Goal: Information Seeking & Learning: Learn about a topic

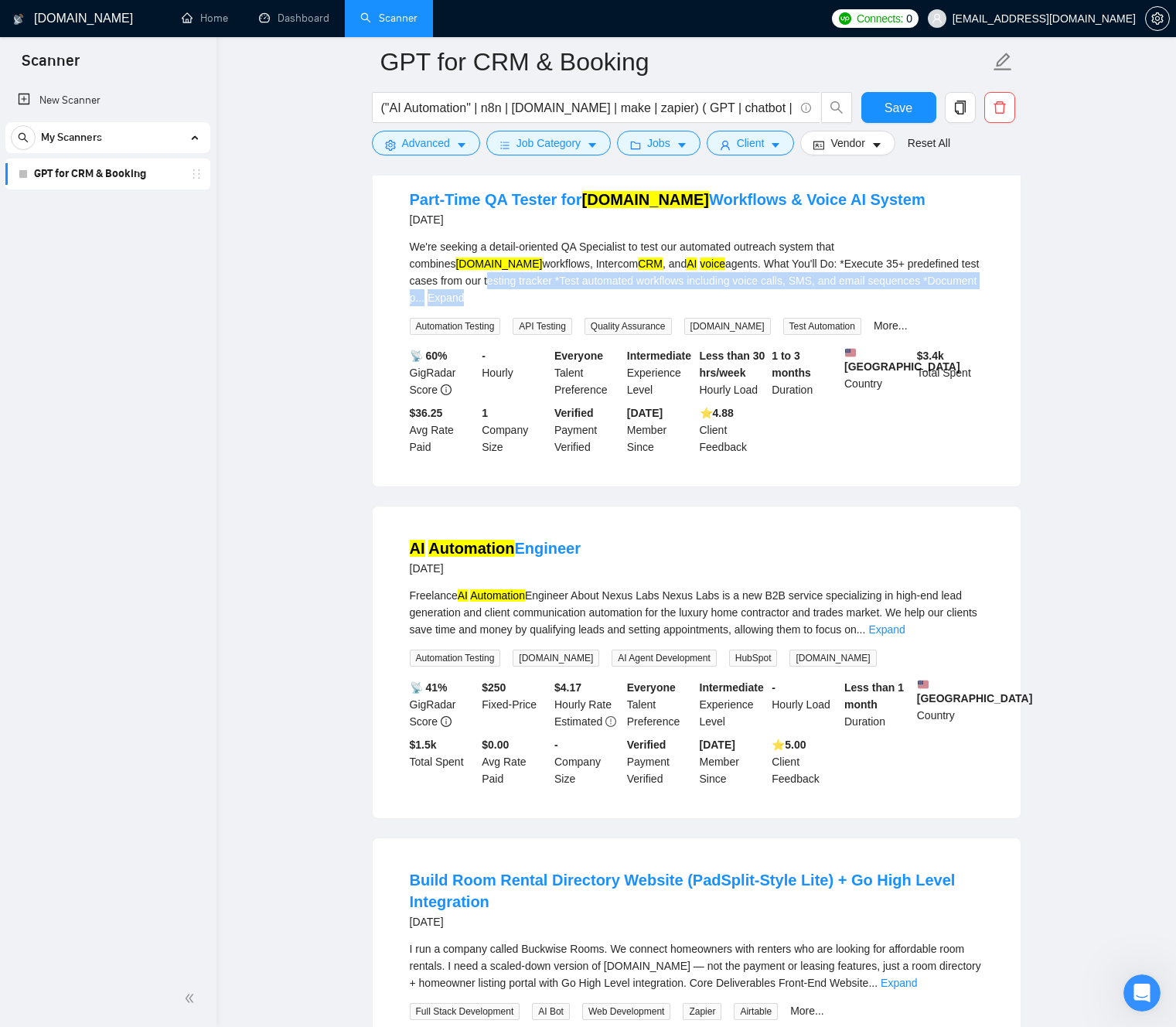
scroll to position [4588, 0]
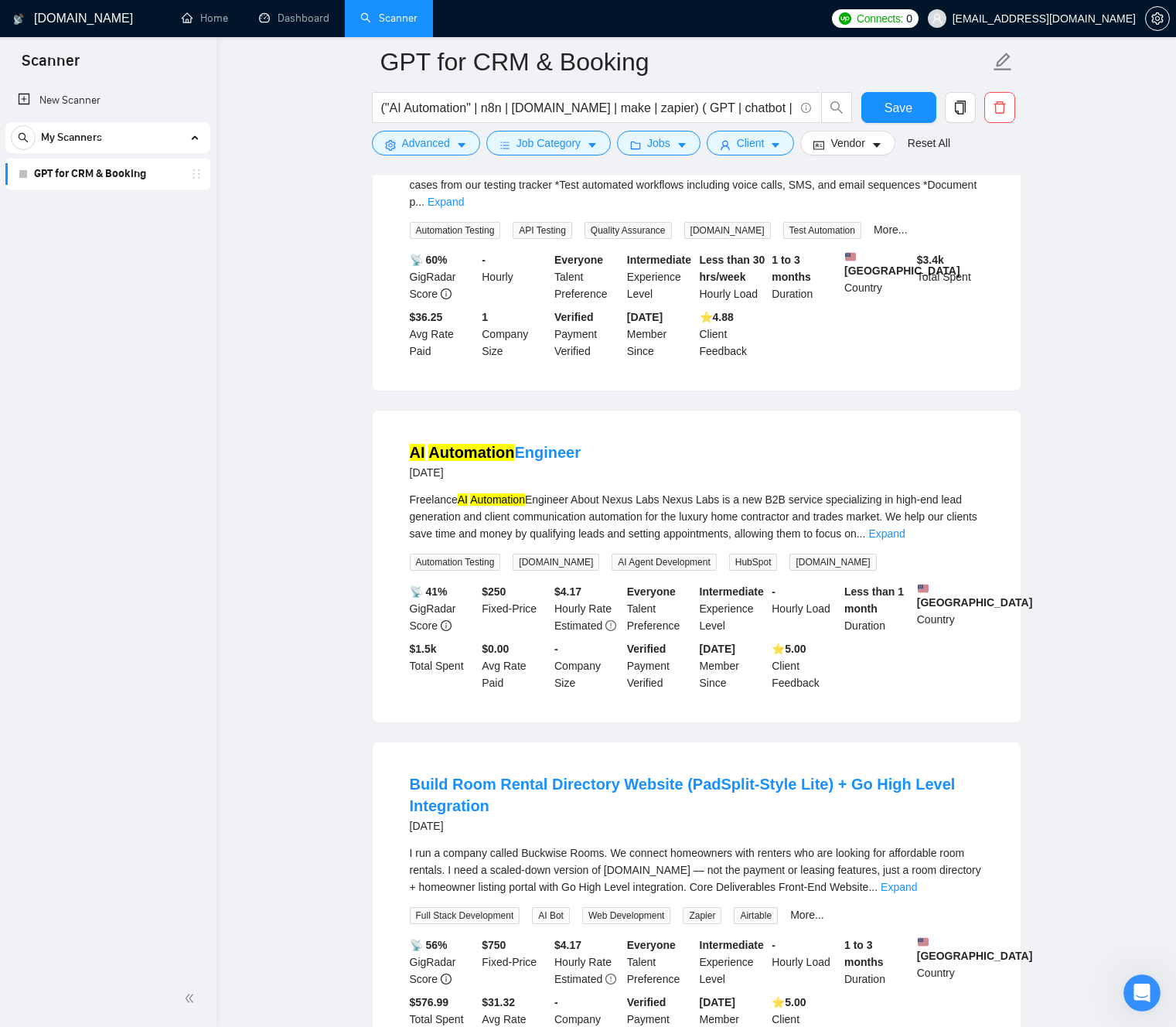
scroll to position [4686, 0]
click at [904, 539] on link "Expand" at bounding box center [886, 532] width 36 height 12
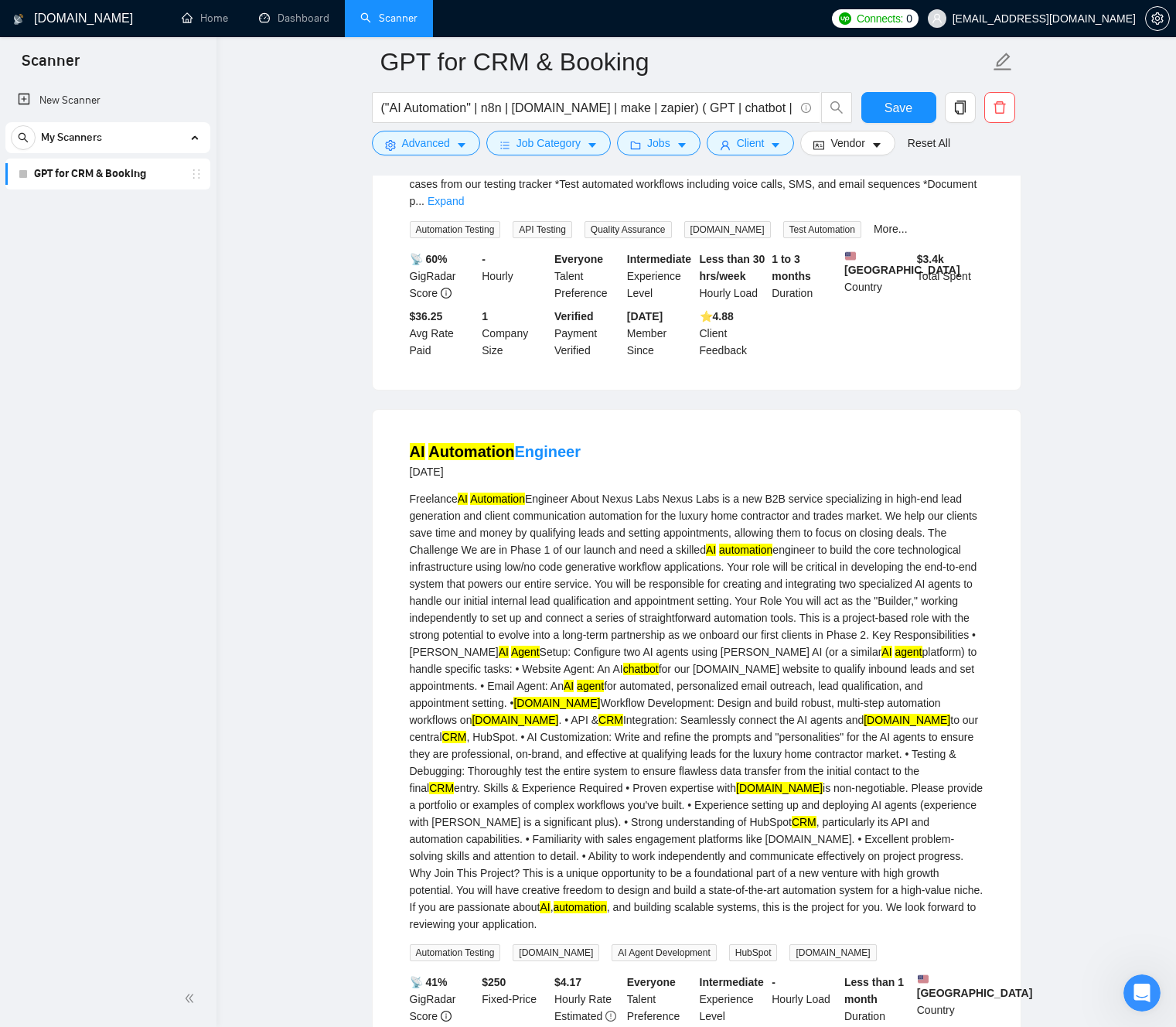
click at [446, 559] on div "Freelance AI Automation Engineer About Nexus Labs Nexus Labs is a new B2B servi…" at bounding box center [696, 711] width 574 height 442
drag, startPoint x: 453, startPoint y: 558, endPoint x: 556, endPoint y: 554, distance: 103.1
click at [556, 554] on div "Freelance AI Automation Engineer About Nexus Labs Nexus Labs is a new B2B servi…" at bounding box center [696, 711] width 574 height 442
drag, startPoint x: 576, startPoint y: 557, endPoint x: 588, endPoint y: 562, distance: 13.0
click at [575, 557] on div "Freelance AI Automation Engineer About Nexus Labs Nexus Labs is a new B2B servi…" at bounding box center [696, 711] width 574 height 442
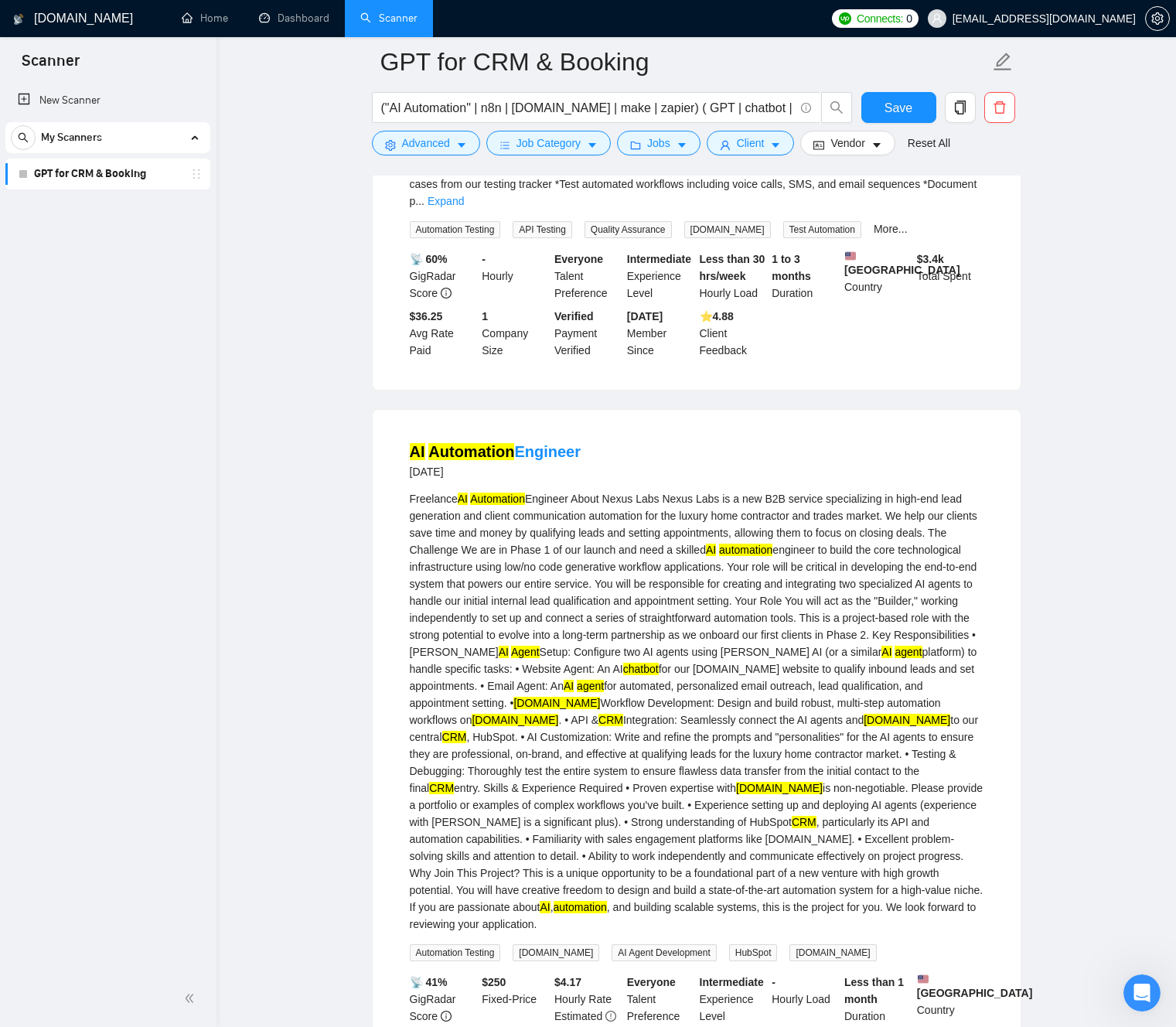
click at [634, 587] on div "Freelance AI Automation Engineer About Nexus Labs Nexus Labs is a new B2B servi…" at bounding box center [696, 711] width 574 height 442
click at [815, 575] on div "Freelance AI Automation Engineer About Nexus Labs Nexus Labs is a new B2B servi…" at bounding box center [696, 711] width 574 height 442
drag, startPoint x: 815, startPoint y: 575, endPoint x: 724, endPoint y: 587, distance: 91.8
click at [722, 587] on div "Freelance AI Automation Engineer About Nexus Labs Nexus Labs is a new B2B servi…" at bounding box center [696, 711] width 574 height 442
click at [746, 588] on div "Freelance AI Automation Engineer About Nexus Labs Nexus Labs is a new B2B servi…" at bounding box center [696, 711] width 574 height 442
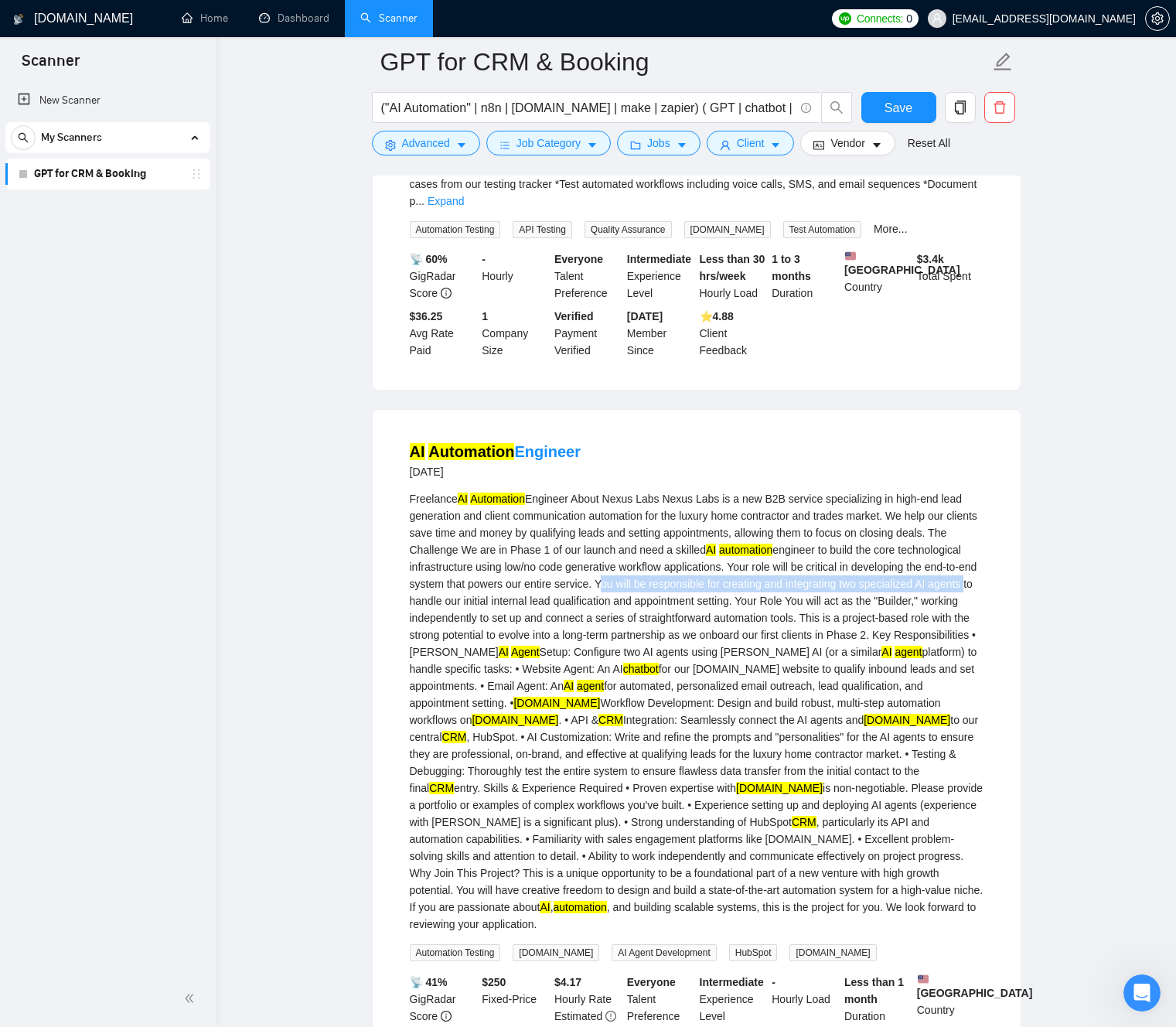
drag, startPoint x: 747, startPoint y: 588, endPoint x: 565, endPoint y: 607, distance: 183.0
click at [565, 607] on div "Freelance AI Automation Engineer About Nexus Labs Nexus Labs is a new B2B servi…" at bounding box center [696, 711] width 574 height 442
click at [410, 626] on div "Freelance AI Automation Engineer About Nexus Labs Nexus Labs is a new B2B servi…" at bounding box center [696, 711] width 574 height 442
drag, startPoint x: 412, startPoint y: 626, endPoint x: 647, endPoint y: 629, distance: 235.0
click at [647, 629] on div "Freelance AI Automation Engineer About Nexus Labs Nexus Labs is a new B2B servi…" at bounding box center [696, 711] width 574 height 442
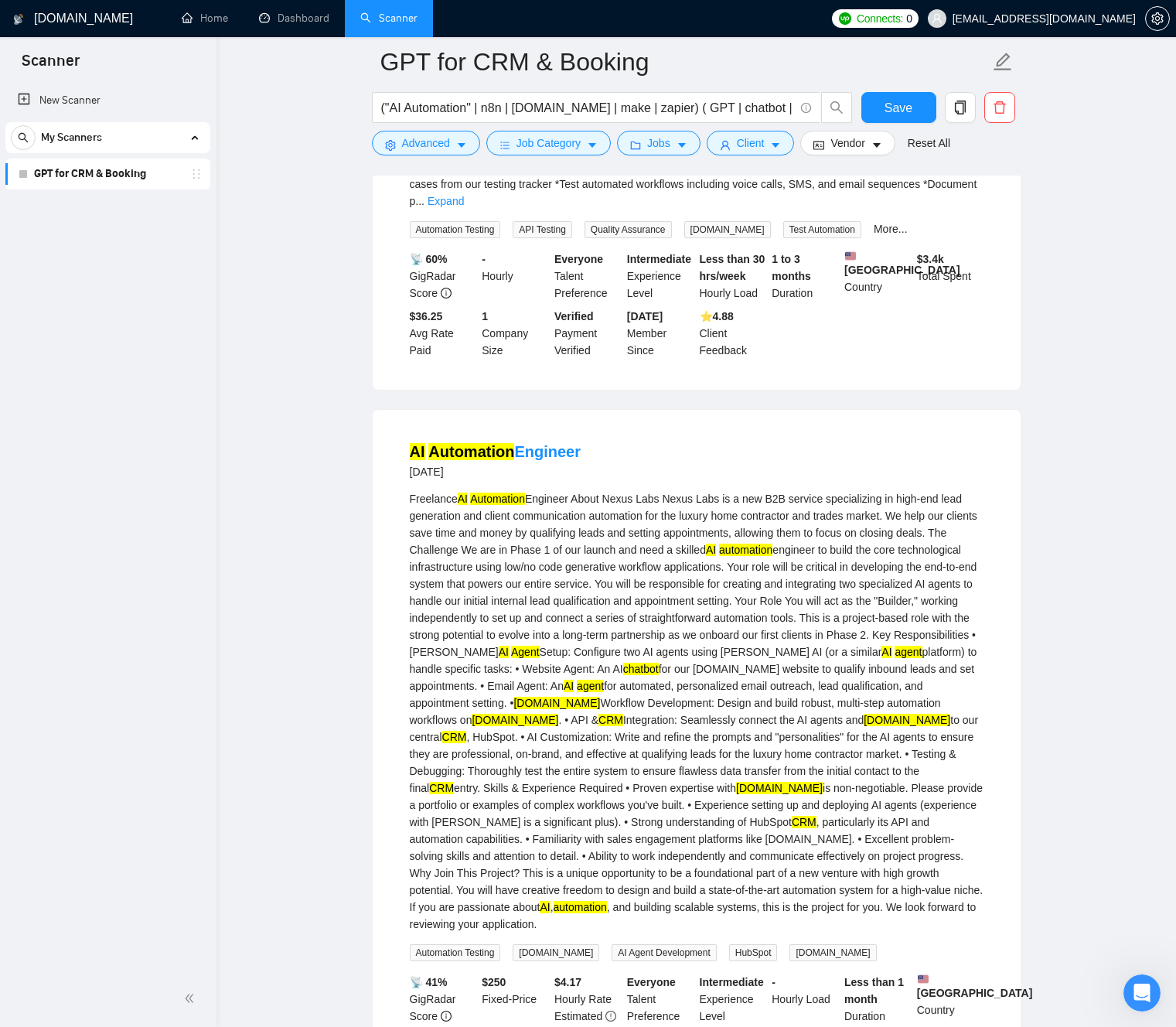
click at [697, 625] on div "Freelance AI Automation Engineer About Nexus Labs Nexus Labs is a new B2B servi…" at bounding box center [696, 711] width 574 height 442
drag, startPoint x: 691, startPoint y: 625, endPoint x: 642, endPoint y: 646, distance: 53.3
click at [661, 650] on div "Freelance AI Automation Engineer About Nexus Labs Nexus Labs is a new B2B servi…" at bounding box center [696, 711] width 574 height 442
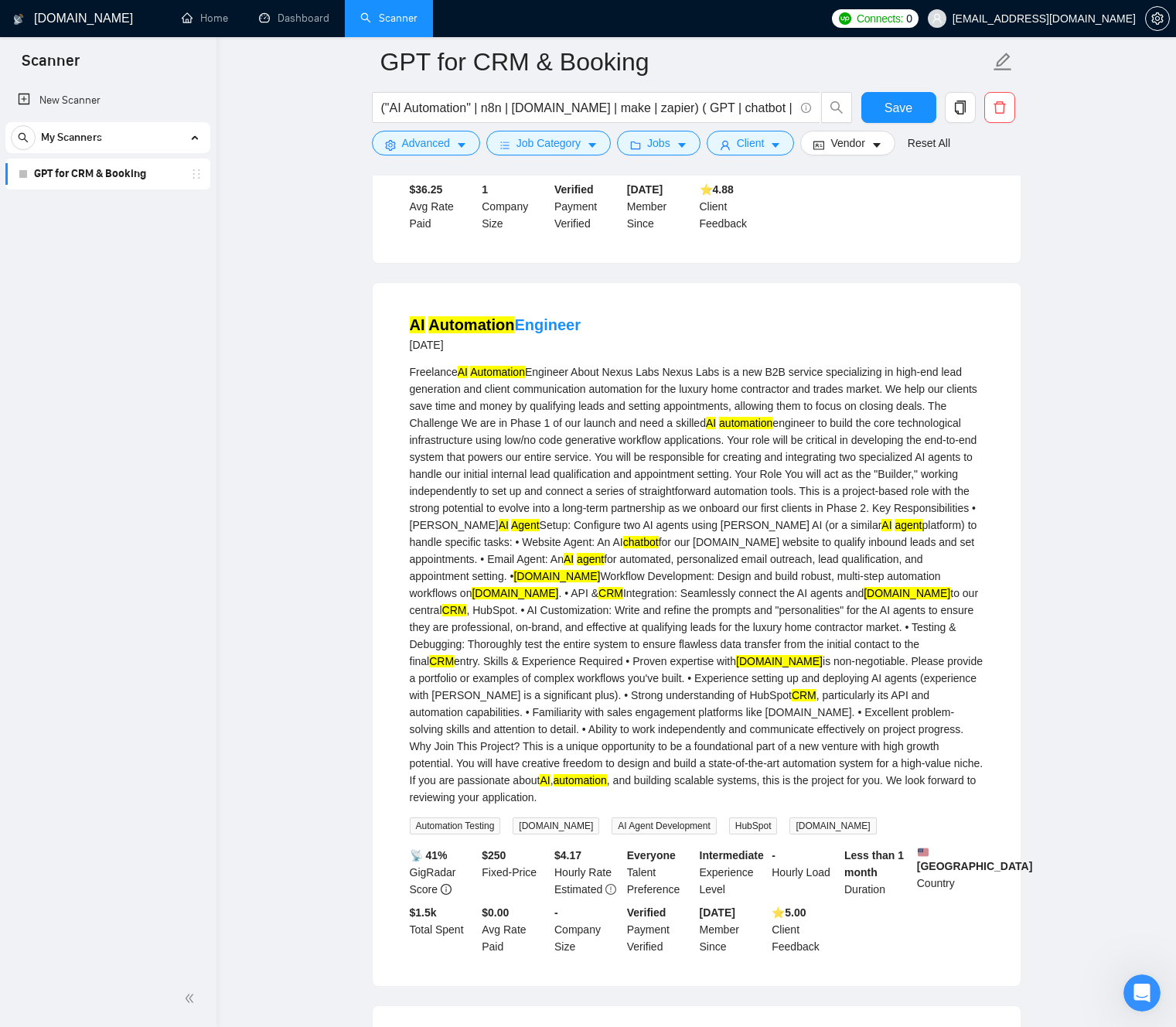
scroll to position [4824, 0]
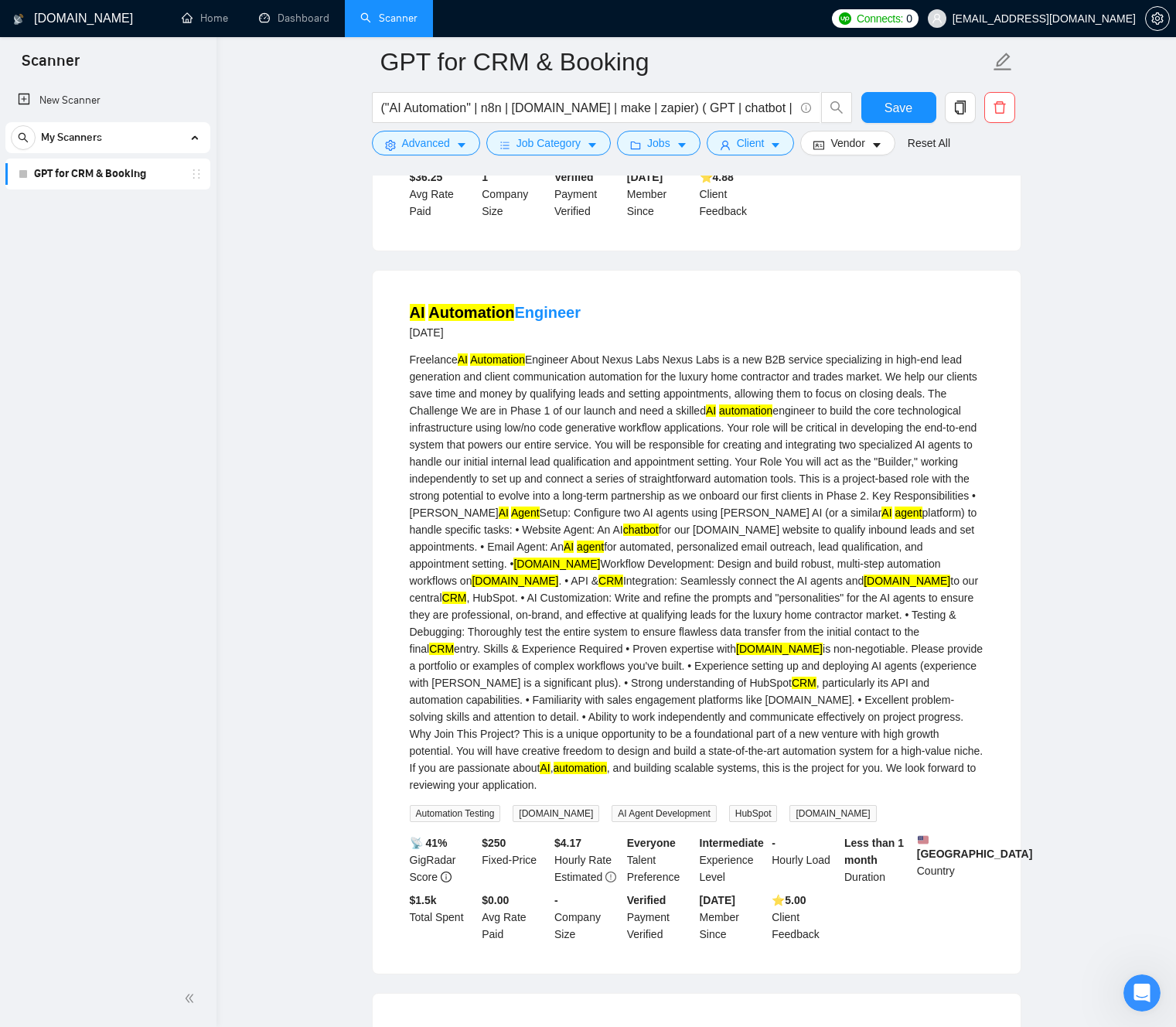
click at [641, 676] on div "Freelance AI Automation Engineer About Nexus Labs Nexus Labs is a new B2B servi…" at bounding box center [696, 571] width 574 height 442
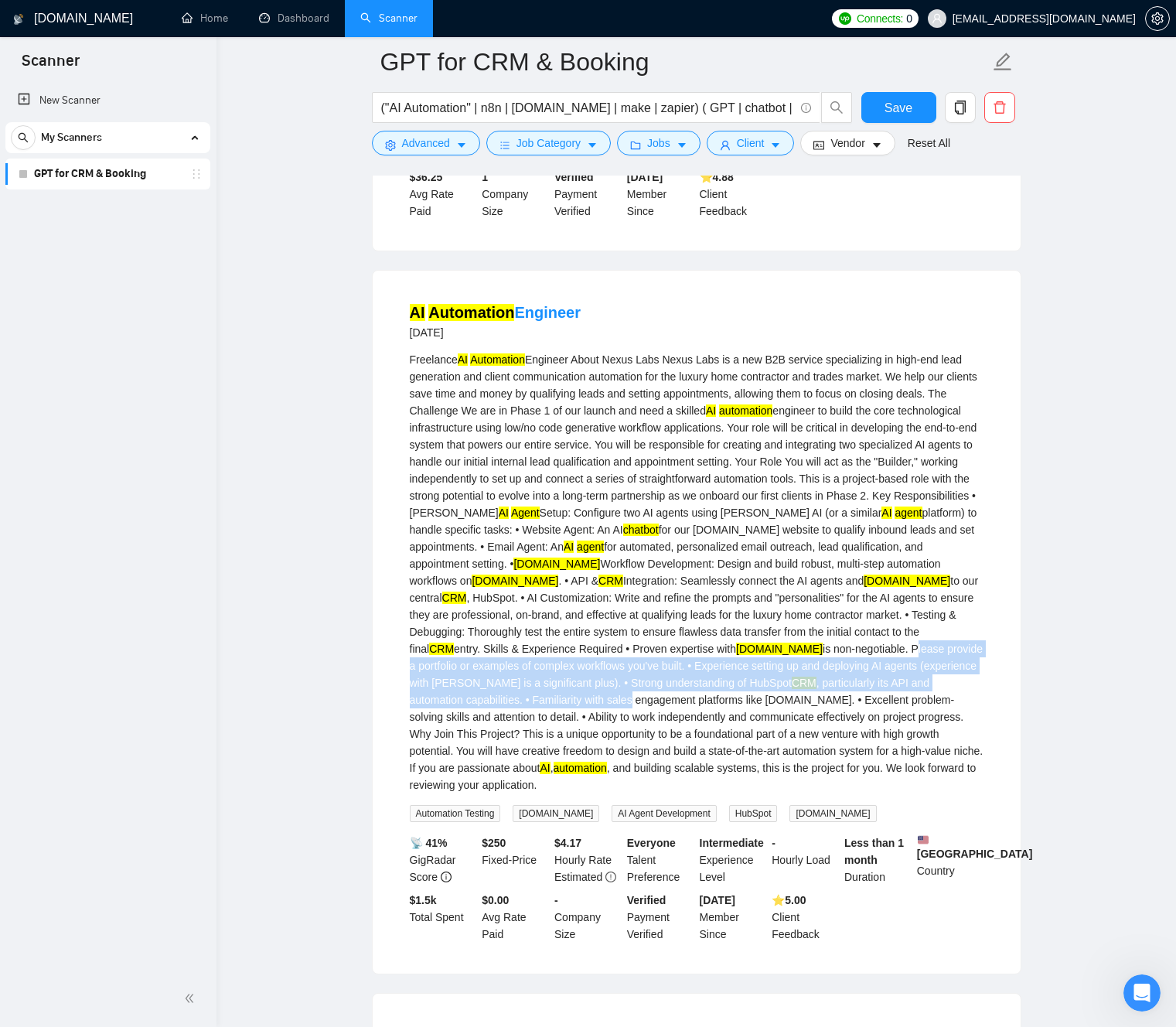
drag, startPoint x: 650, startPoint y: 676, endPoint x: 792, endPoint y: 708, distance: 145.6
click at [886, 713] on div "Freelance AI Automation Engineer About Nexus Labs Nexus Labs is a new B2B servi…" at bounding box center [696, 571] width 574 height 442
click at [648, 695] on div "Freelance AI Automation Engineer About Nexus Labs Nexus Labs is a new B2B servi…" at bounding box center [696, 571] width 574 height 442
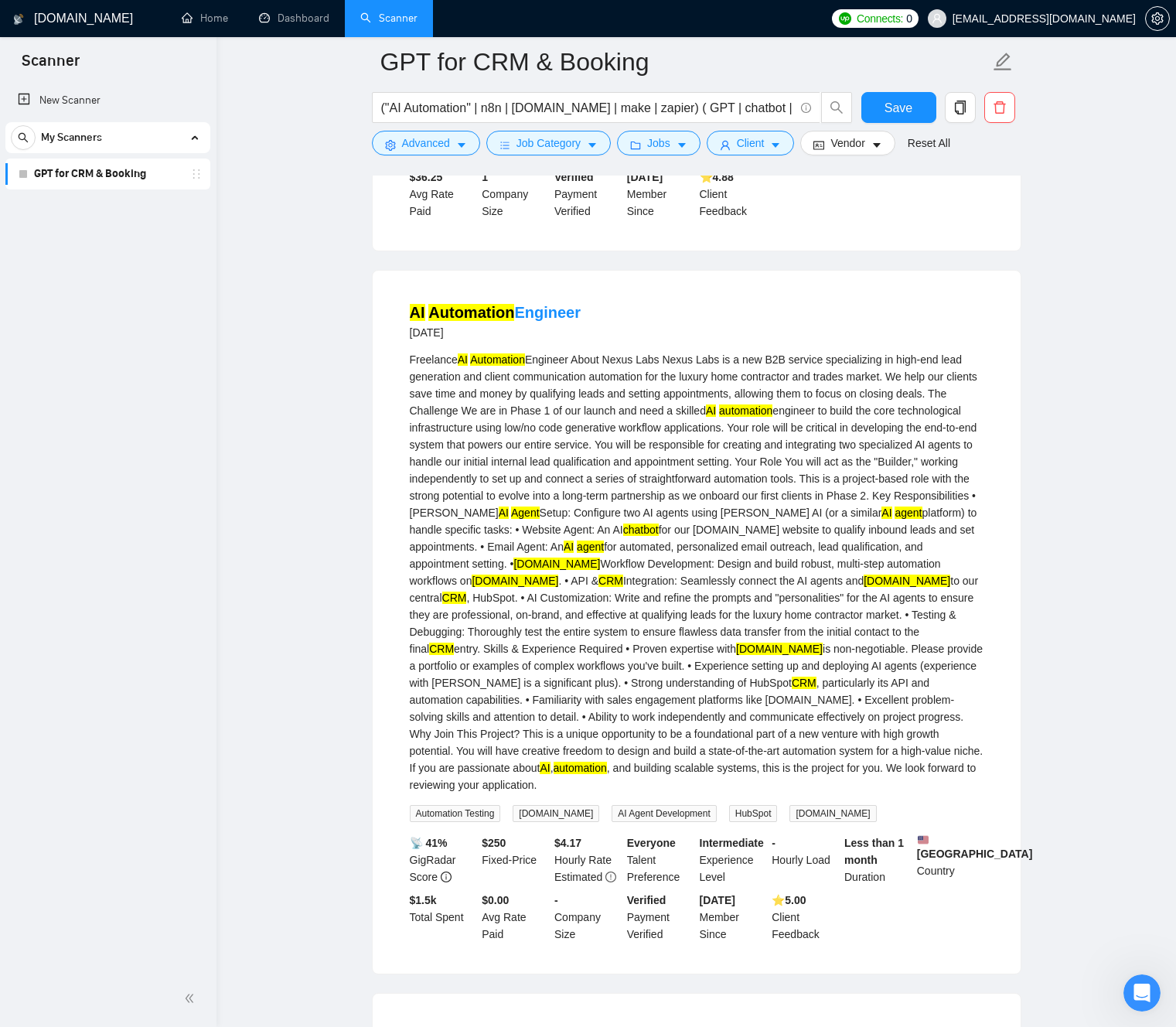
click at [667, 677] on div "Freelance AI Automation Engineer About Nexus Labs Nexus Labs is a new B2B servi…" at bounding box center [696, 571] width 574 height 442
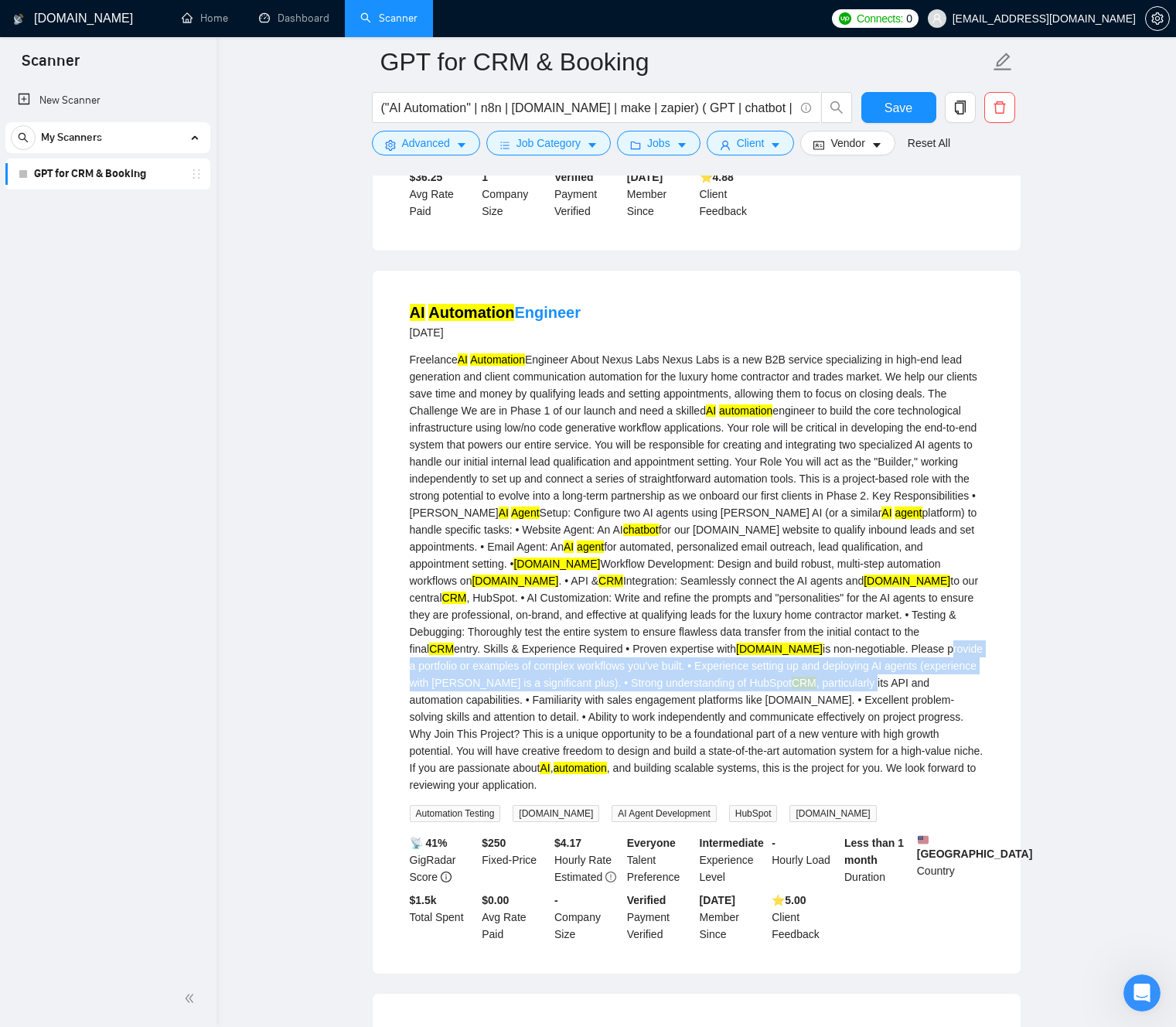
drag, startPoint x: 670, startPoint y: 677, endPoint x: 623, endPoint y: 714, distance: 59.8
click at [629, 714] on div "Freelance AI Automation Engineer About Nexus Labs Nexus Labs is a new B2B servi…" at bounding box center [696, 571] width 574 height 442
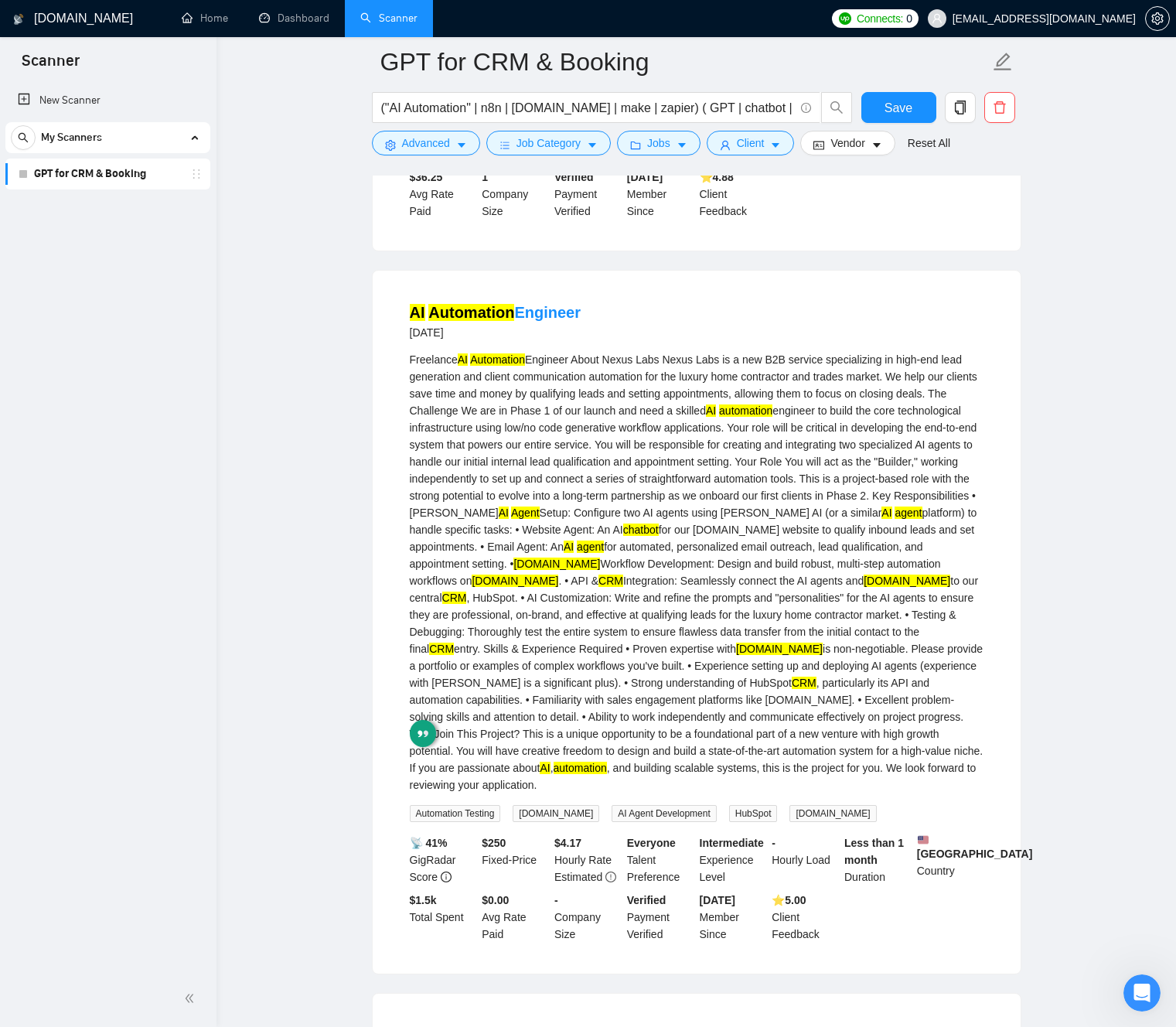
click at [670, 708] on div "Freelance AI Automation Engineer About Nexus Labs Nexus Labs is a new B2B servi…" at bounding box center [696, 571] width 574 height 442
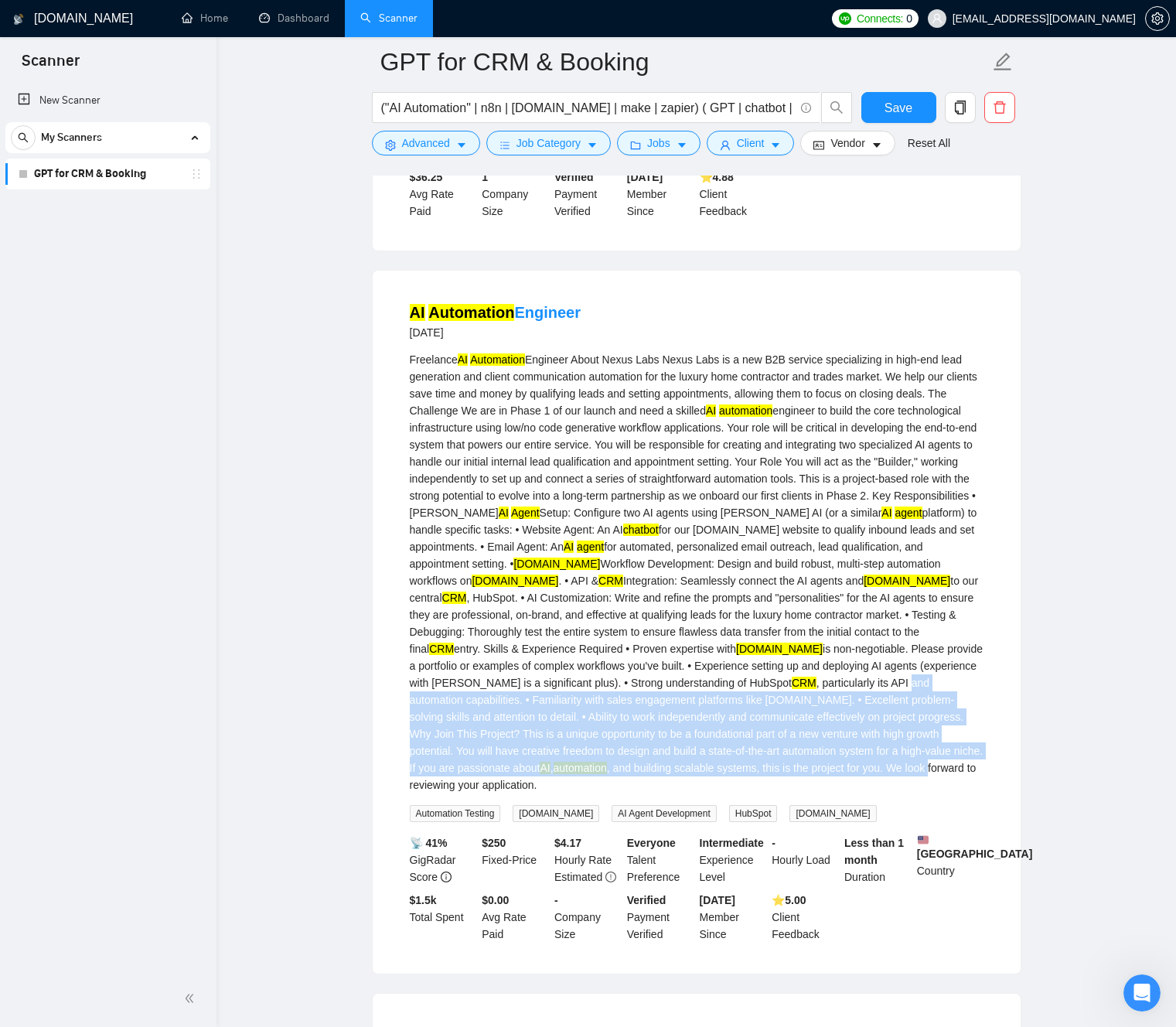
drag, startPoint x: 671, startPoint y: 708, endPoint x: 787, endPoint y: 778, distance: 135.5
click at [794, 785] on div "Freelance AI Automation Engineer About Nexus Labs Nexus Labs is a new B2B servi…" at bounding box center [696, 571] width 574 height 442
click at [704, 731] on div "Freelance AI Automation Engineer About Nexus Labs Nexus Labs is a new B2B servi…" at bounding box center [696, 571] width 574 height 442
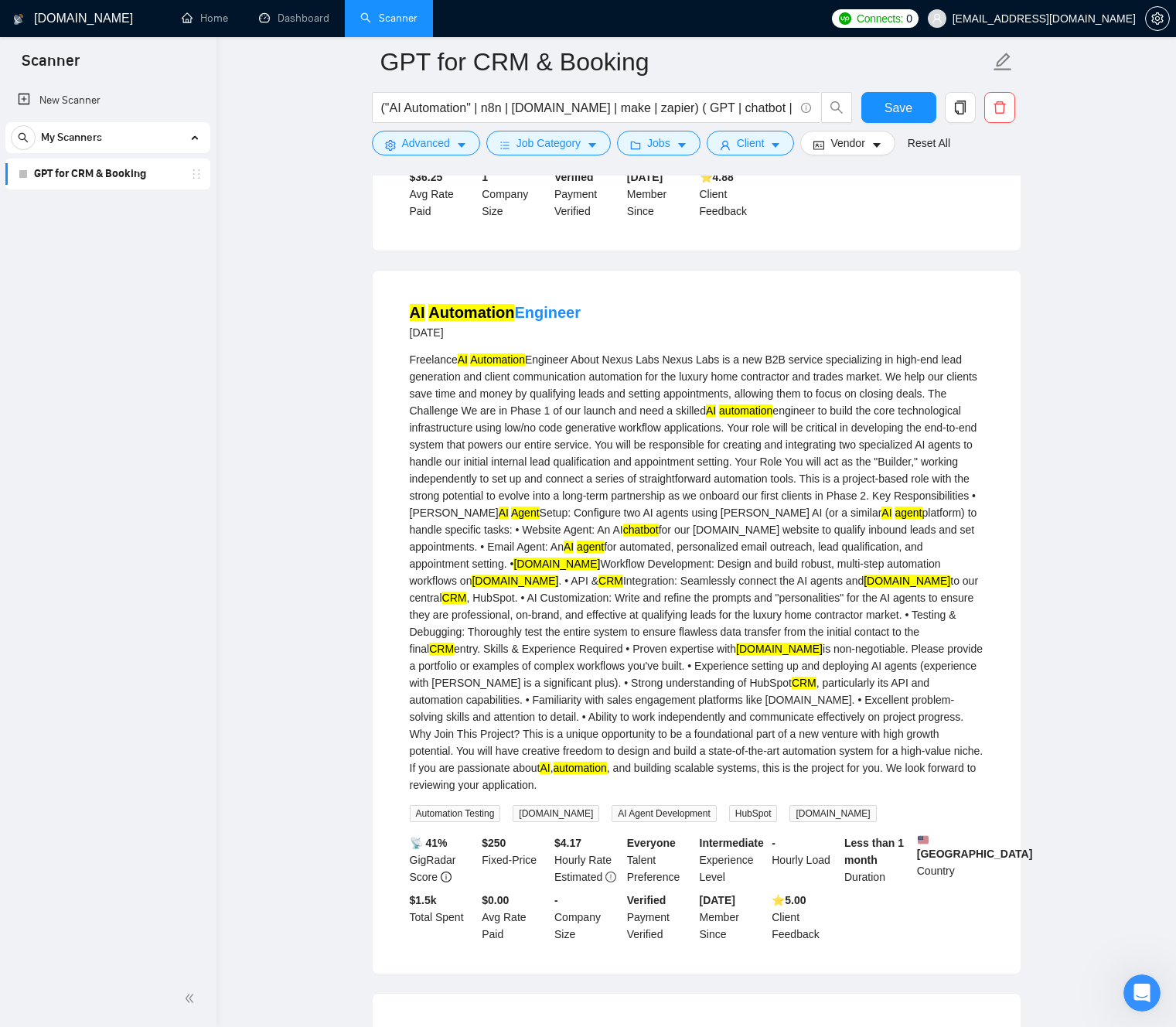
scroll to position [4828, 0]
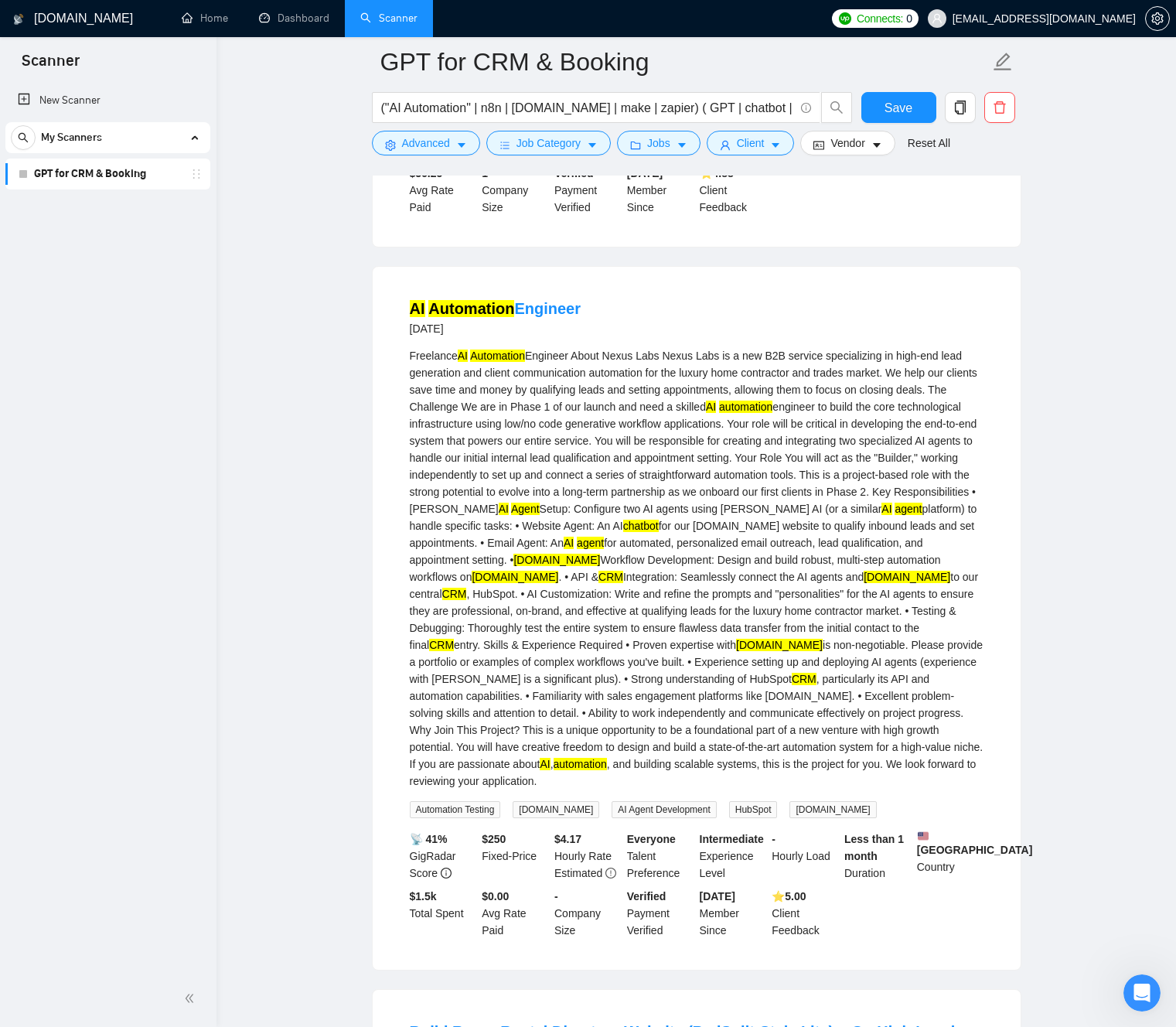
click at [711, 713] on div "Freelance AI Automation Engineer About Nexus Labs Nexus Labs is a new B2B servi…" at bounding box center [696, 567] width 574 height 442
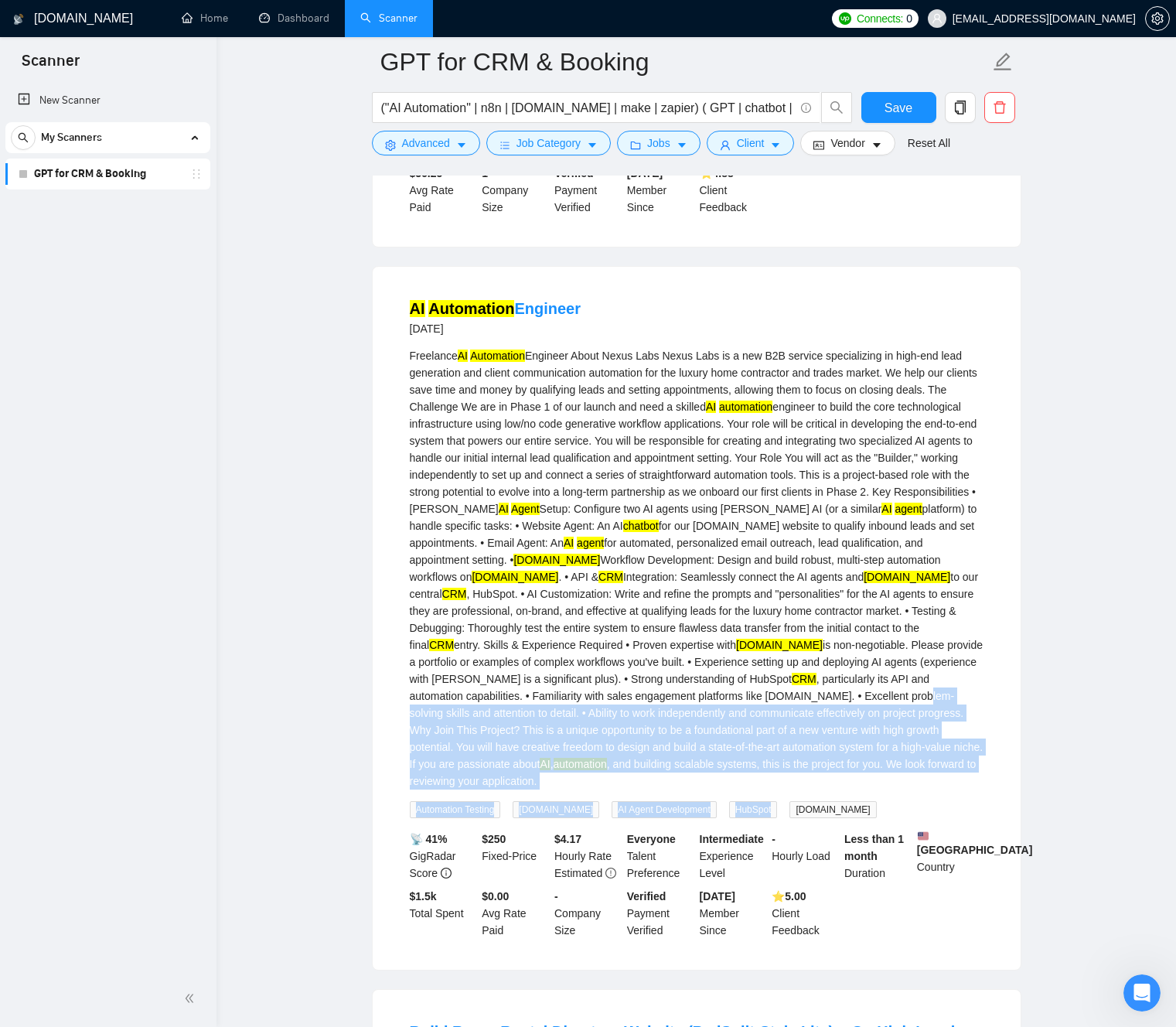
drag, startPoint x: 711, startPoint y: 718, endPoint x: 734, endPoint y: 811, distance: 95.8
click at [737, 818] on div "Freelance AI Automation Engineer About Nexus Labs Nexus Labs is a new B2B servi…" at bounding box center [696, 582] width 574 height 471
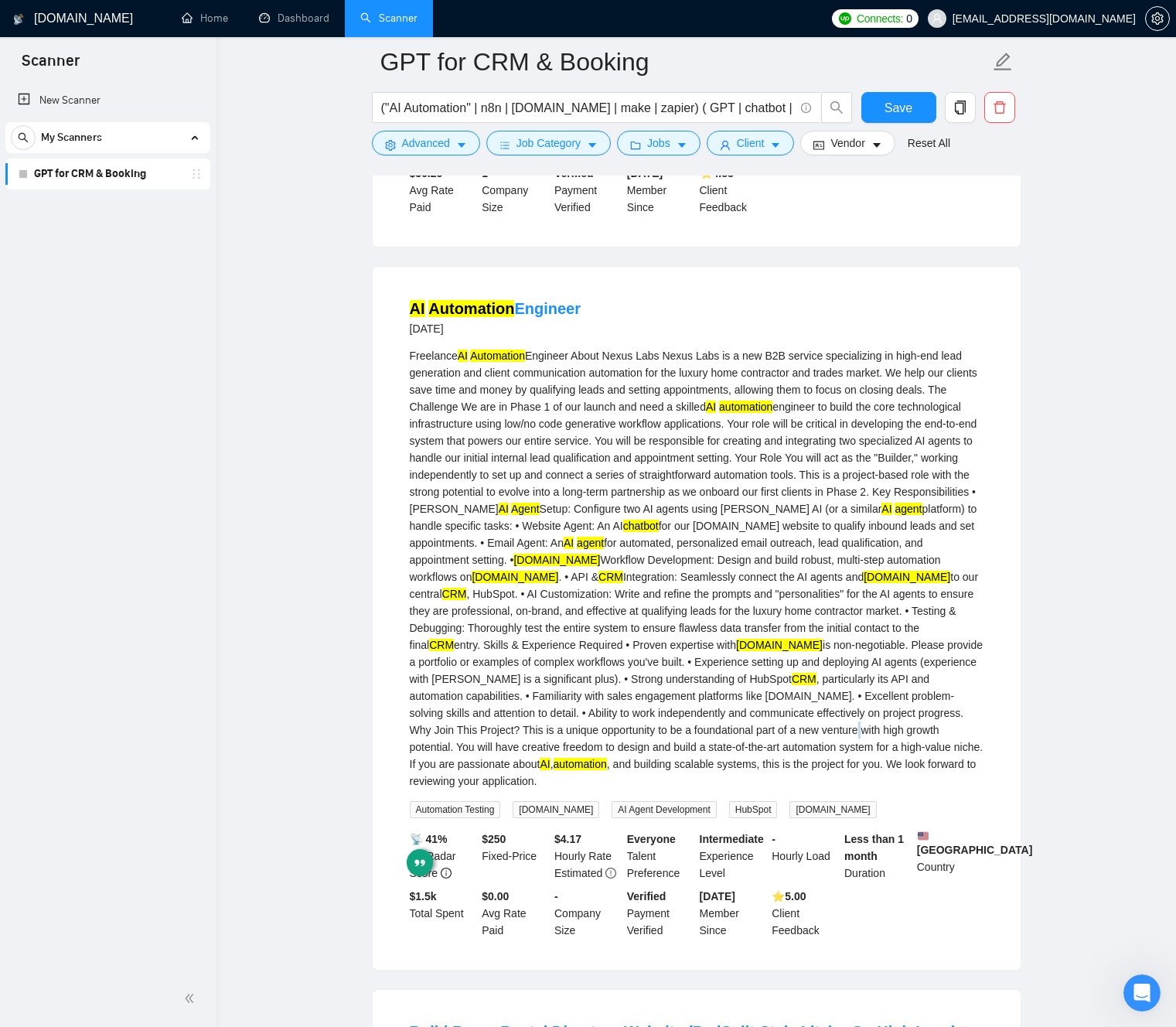
drag, startPoint x: 697, startPoint y: 757, endPoint x: 673, endPoint y: 753, distance: 24.3
click at [696, 757] on div "Freelance AI Automation Engineer About Nexus Labs Nexus Labs is a new B2B servi…" at bounding box center [696, 567] width 574 height 442
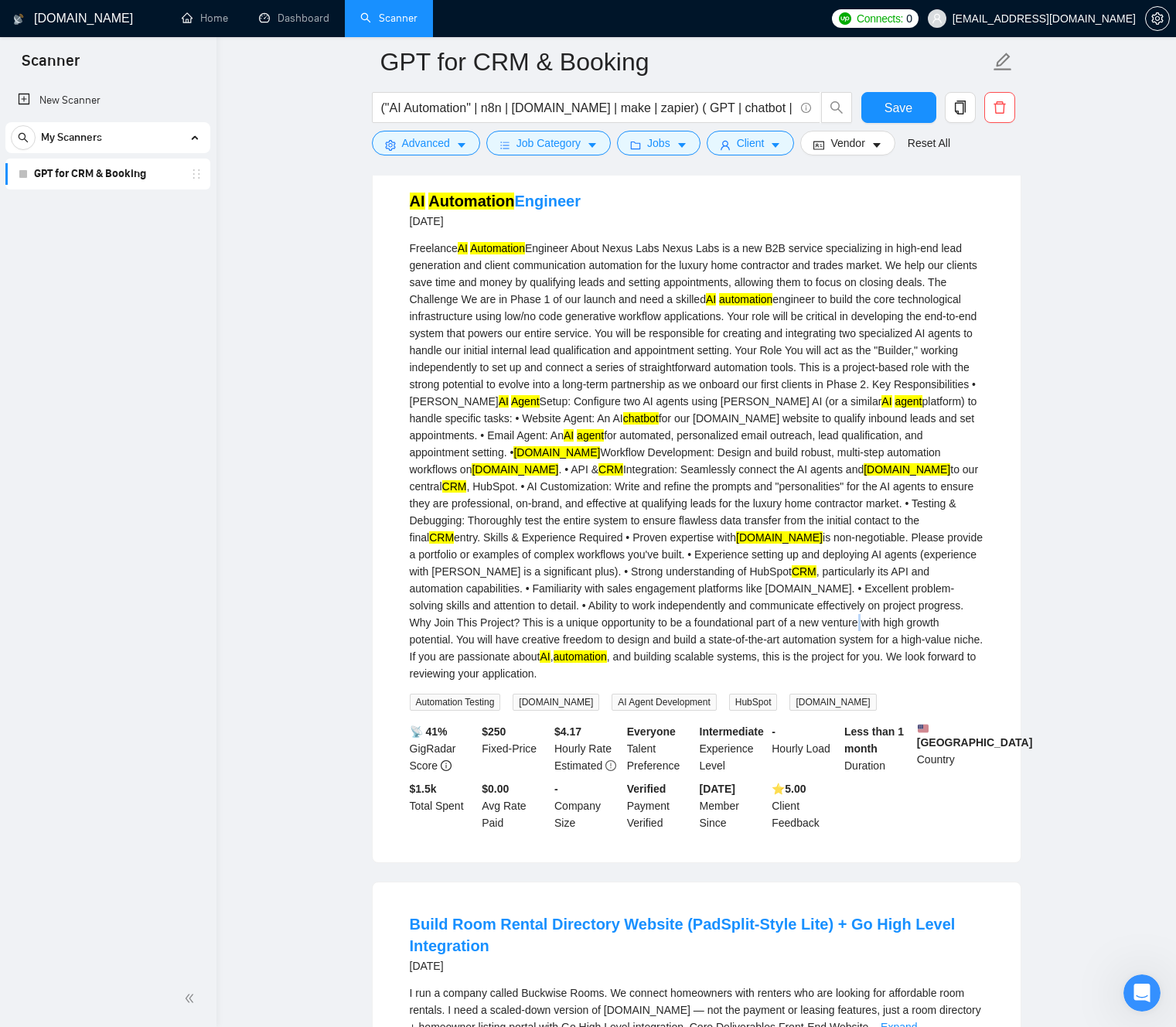
scroll to position [4934, 0]
